Goal: Complete application form

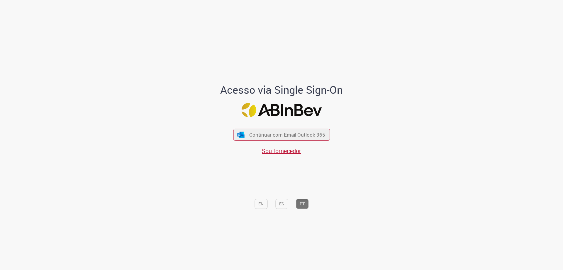
click at [282, 125] on div "Continuar com Email Outlook 365 Sou fornecedor" at bounding box center [281, 138] width 97 height 33
click at [277, 133] on span "Continuar com Email Outlook 365" at bounding box center [287, 134] width 77 height 7
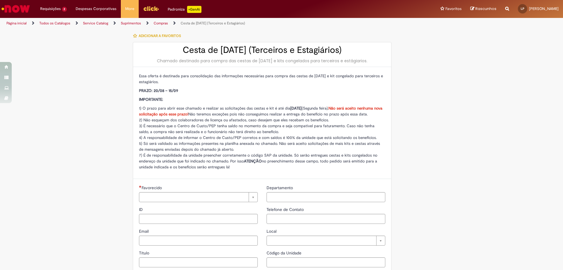
click at [19, 3] on img "Ir para a Homepage" at bounding box center [16, 9] width 30 height 12
